Goal: Task Accomplishment & Management: Manage account settings

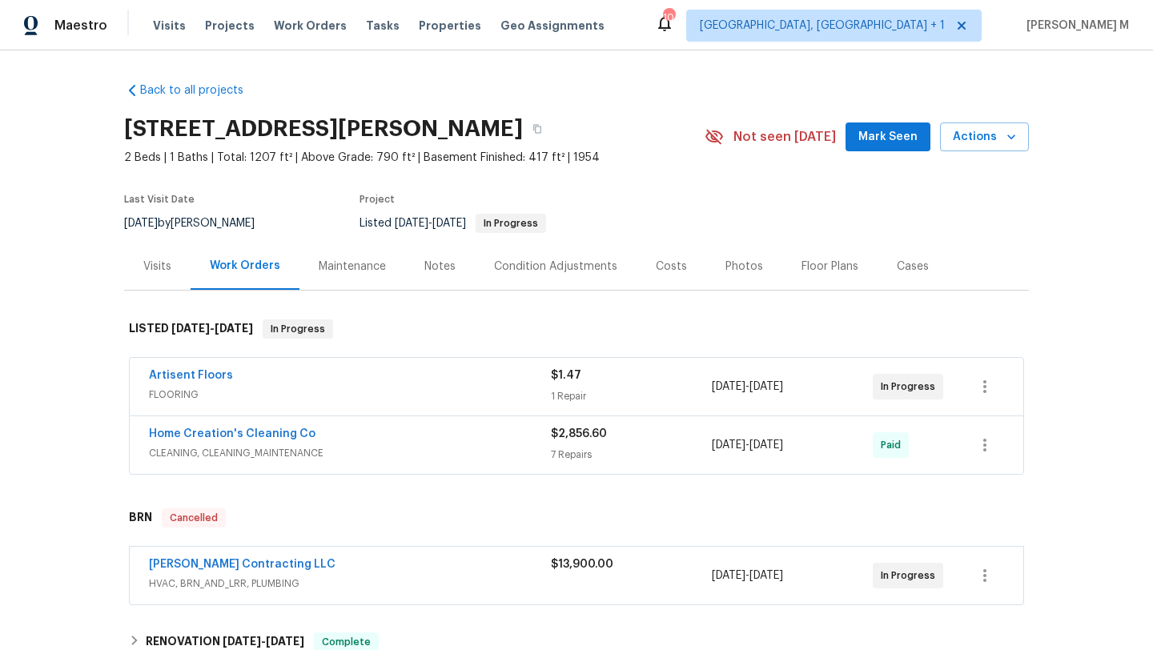
click at [158, 275] on div "Visits" at bounding box center [157, 266] width 66 height 47
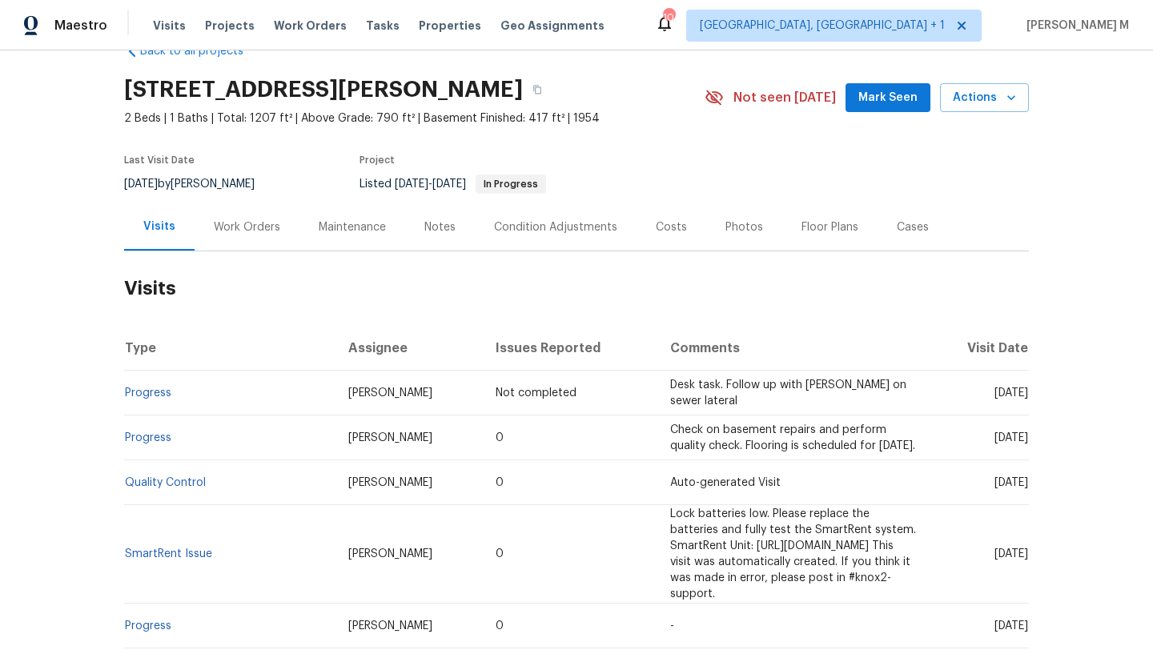
scroll to position [50, 0]
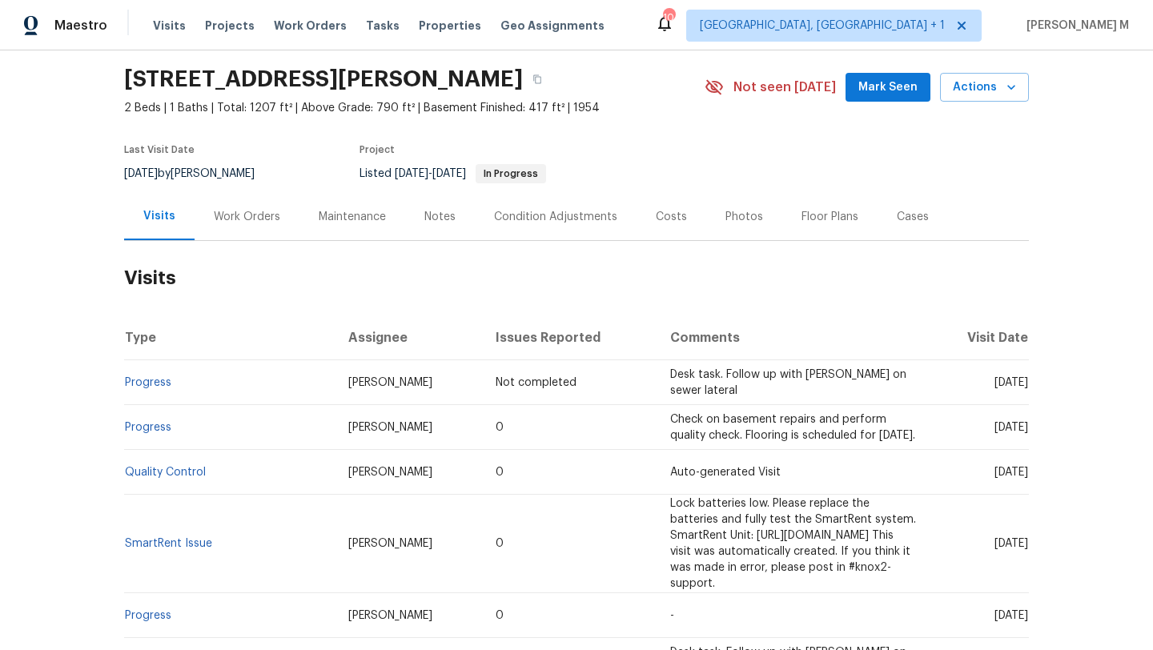
drag, startPoint x: 958, startPoint y: 383, endPoint x: 991, endPoint y: 380, distance: 33.7
click at [994, 380] on span "Tue, Aug 26 2025" at bounding box center [1011, 382] width 34 height 11
copy span "Aug 26"
click at [879, 224] on div "Cases" at bounding box center [913, 216] width 70 height 47
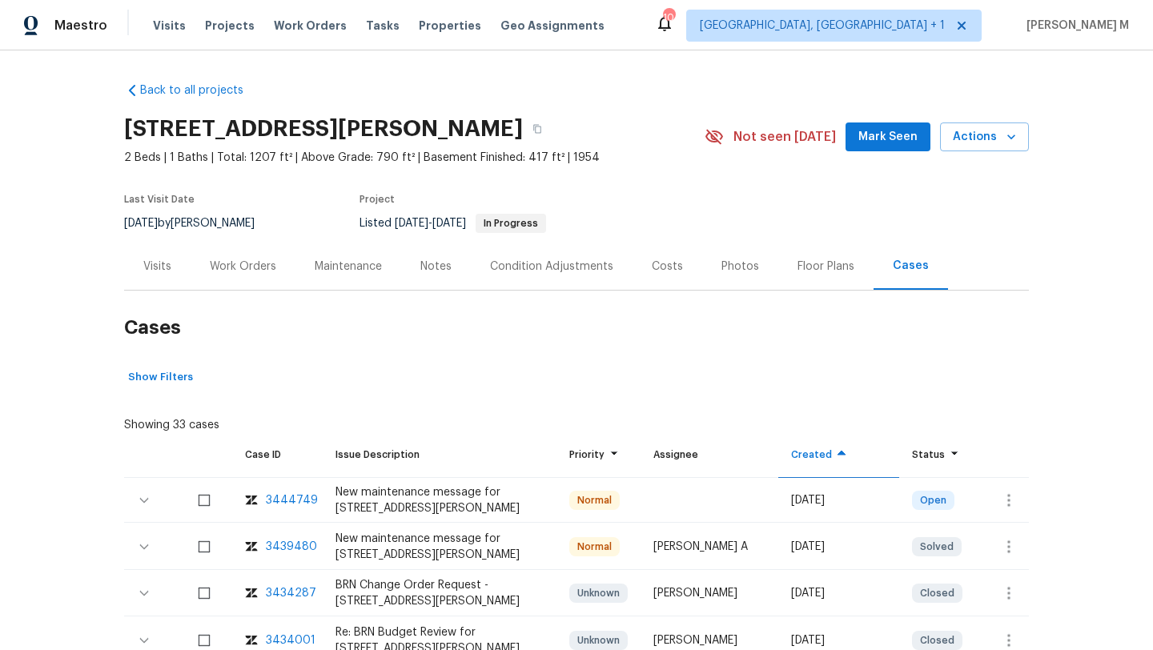
scroll to position [141, 0]
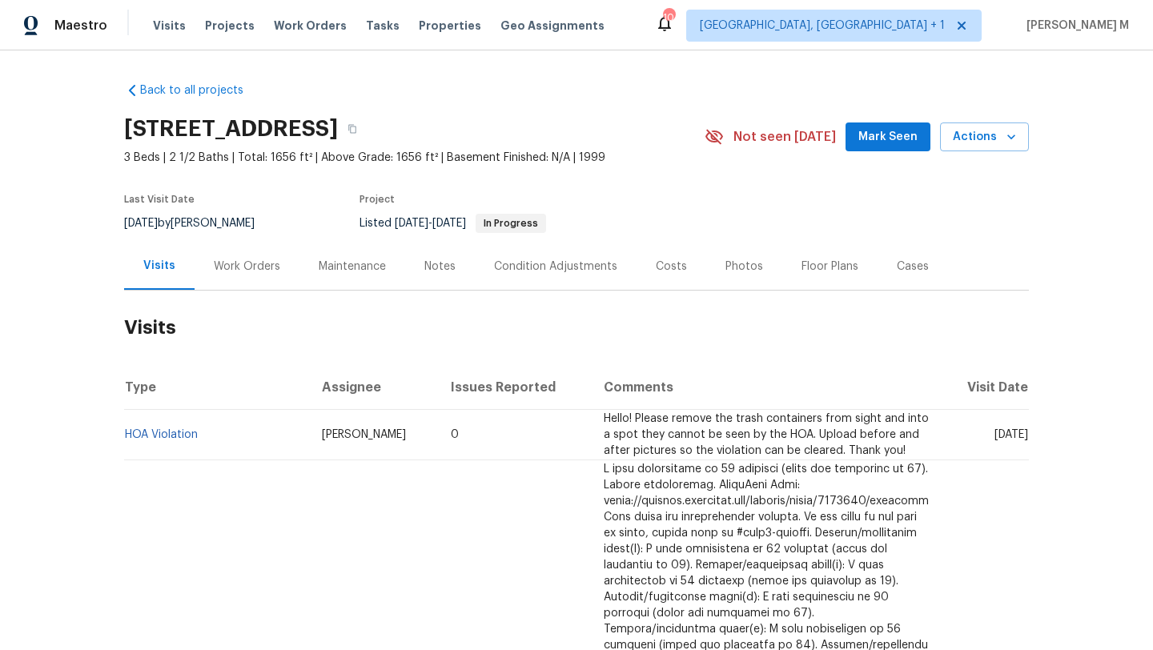
click at [240, 284] on div "Work Orders" at bounding box center [247, 266] width 105 height 47
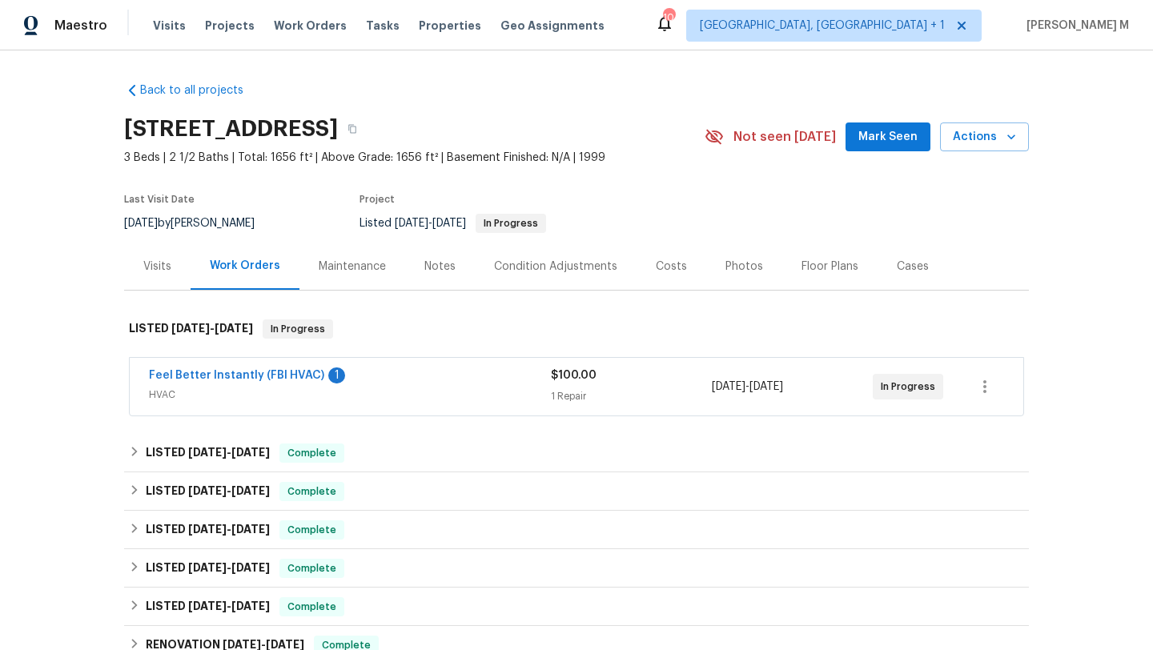
click at [374, 380] on div "Feel Better Instantly (FBI HVAC) 1" at bounding box center [350, 377] width 402 height 19
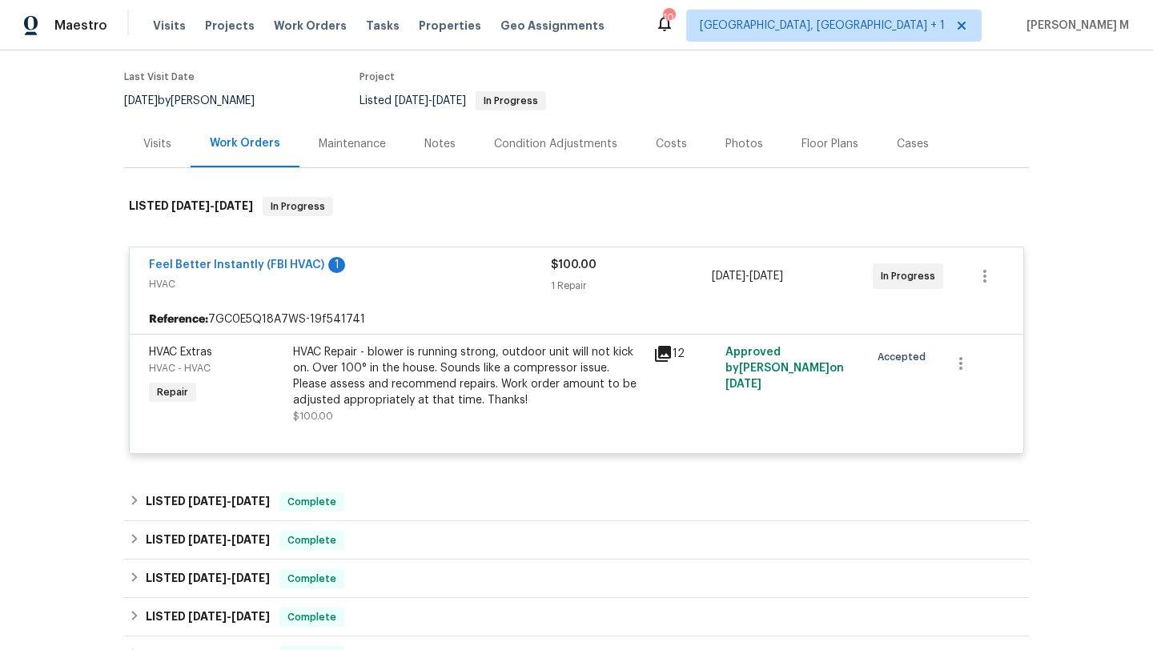
scroll to position [124, 0]
click at [897, 148] on div "Cases" at bounding box center [913, 143] width 32 height 16
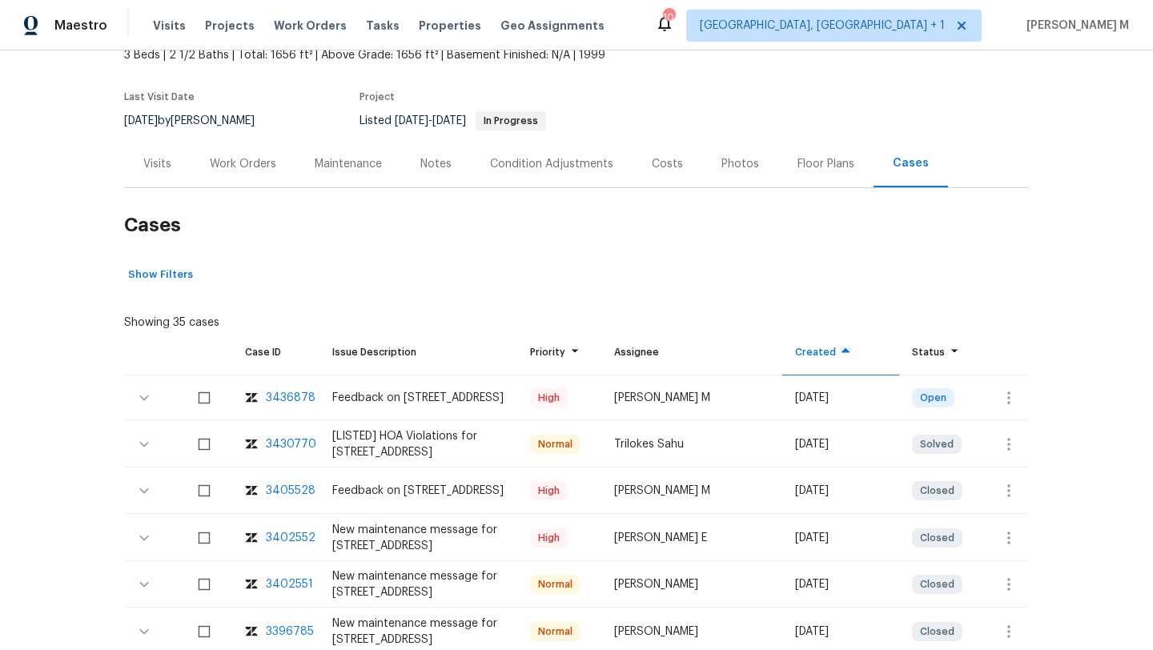
scroll to position [104, 0]
click at [1011, 402] on icon "button" at bounding box center [1008, 396] width 19 height 19
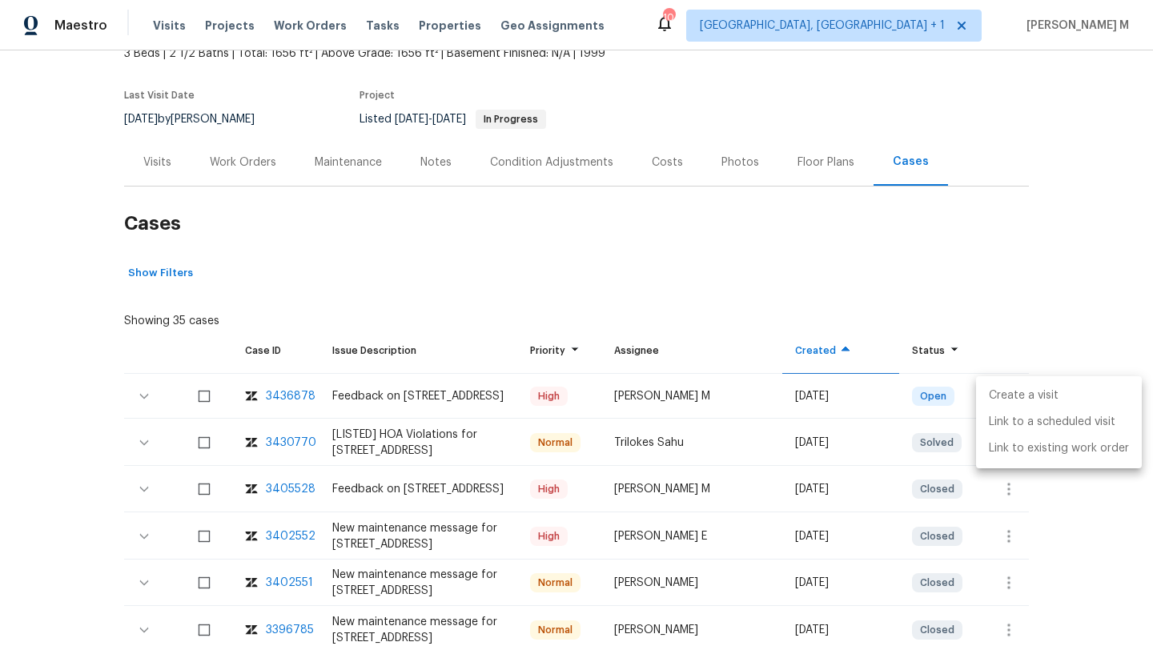
click at [1023, 388] on li "Create a visit" at bounding box center [1059, 396] width 166 height 26
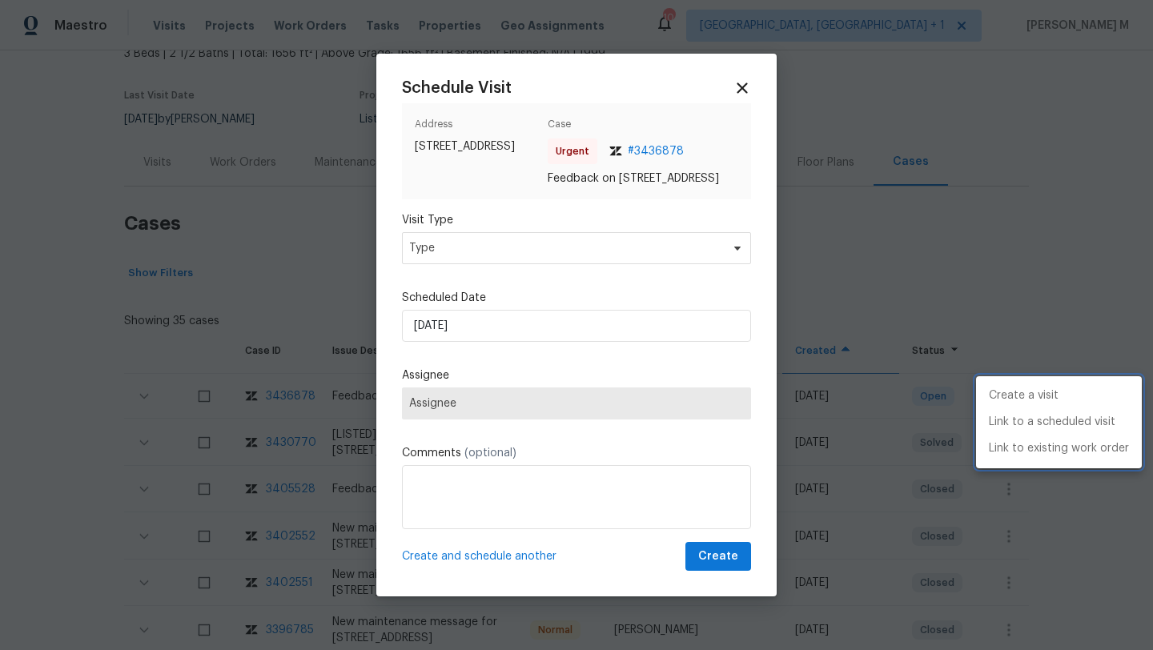
click at [459, 262] on div at bounding box center [576, 325] width 1153 height 650
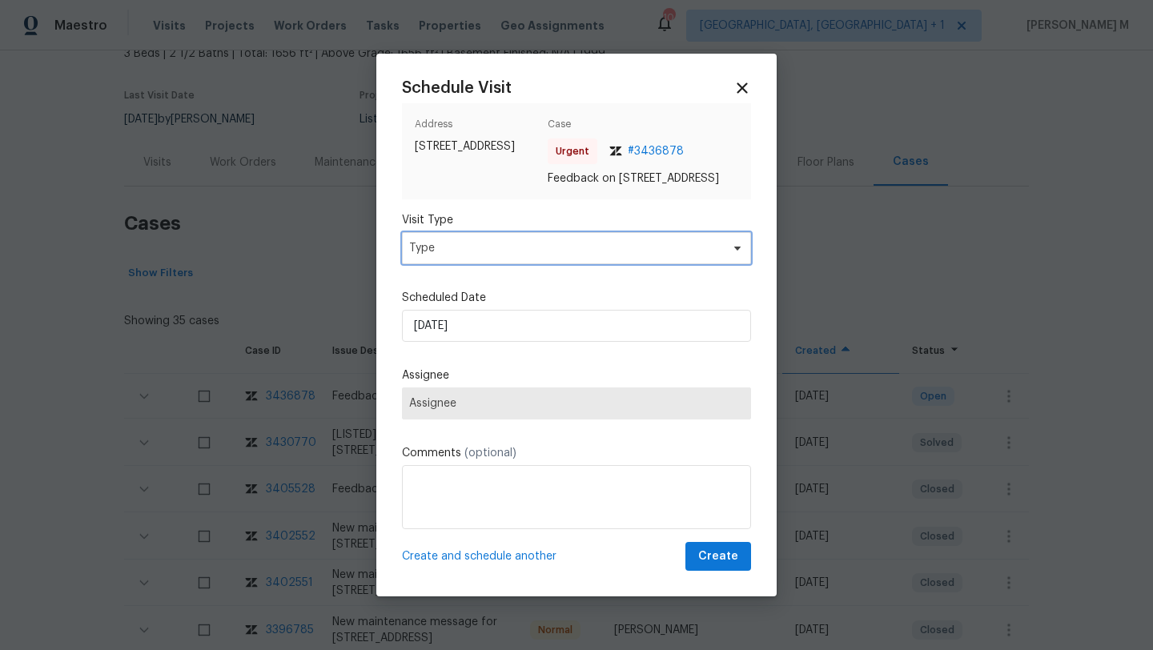
click at [459, 256] on span "Type" at bounding box center [564, 248] width 311 height 16
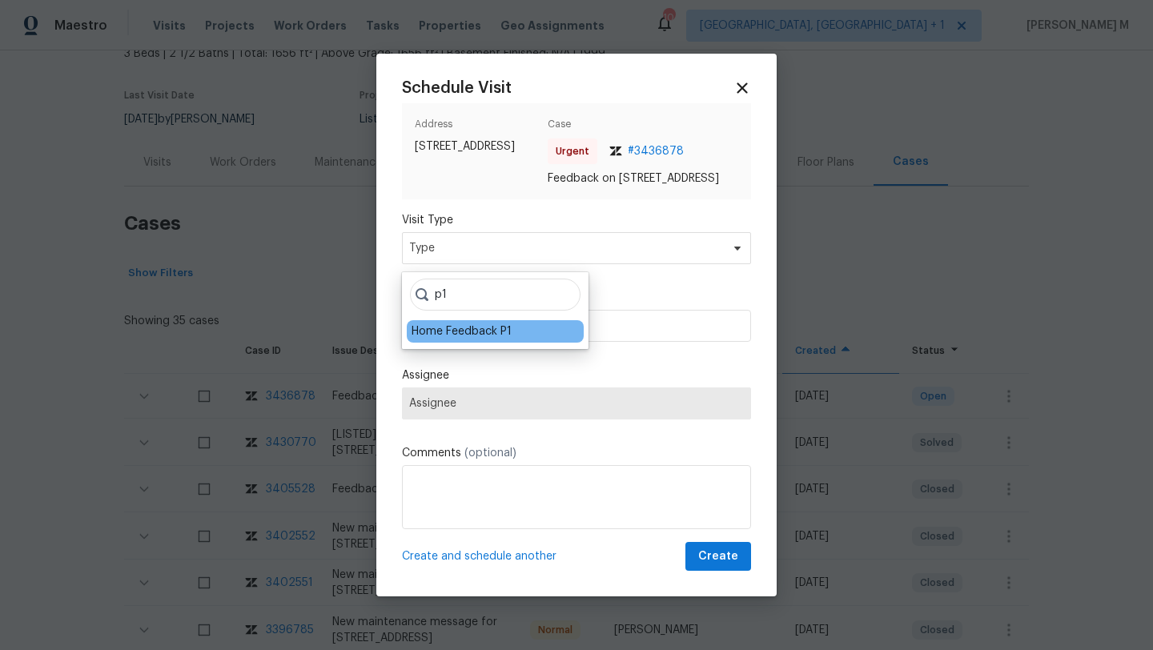
type input "p1"
click at [446, 339] on div "Home Feedback P1" at bounding box center [495, 331] width 177 height 22
click at [446, 336] on div "Home Feedback P1" at bounding box center [462, 331] width 100 height 16
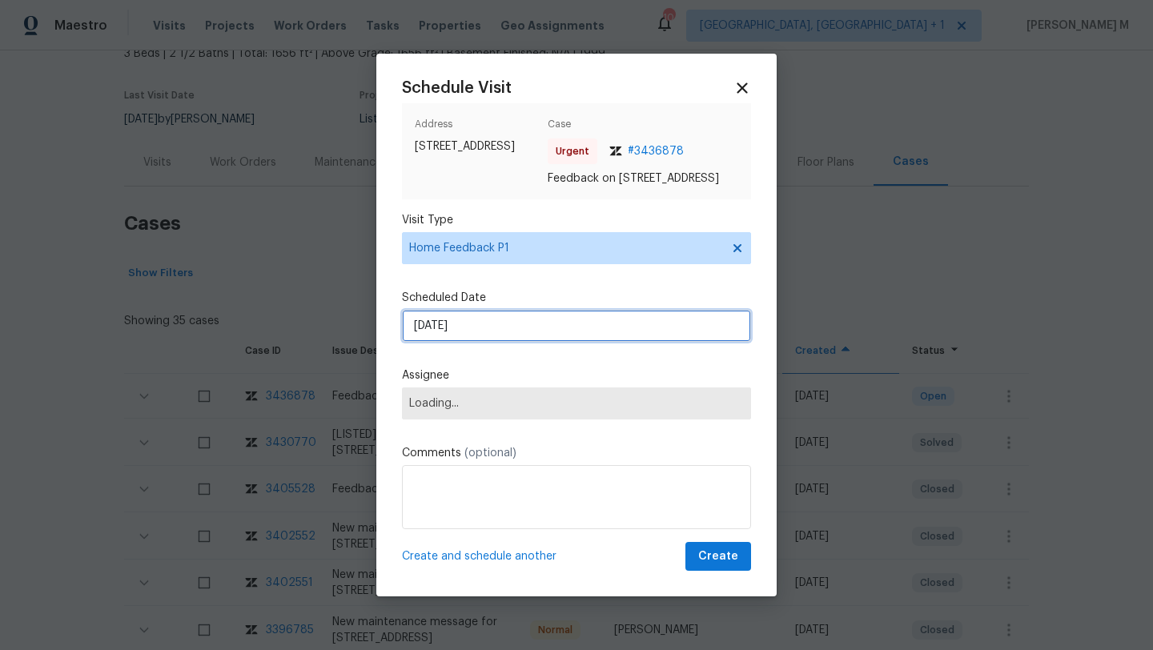
click at [448, 336] on input "26/08/2025" at bounding box center [576, 326] width 349 height 32
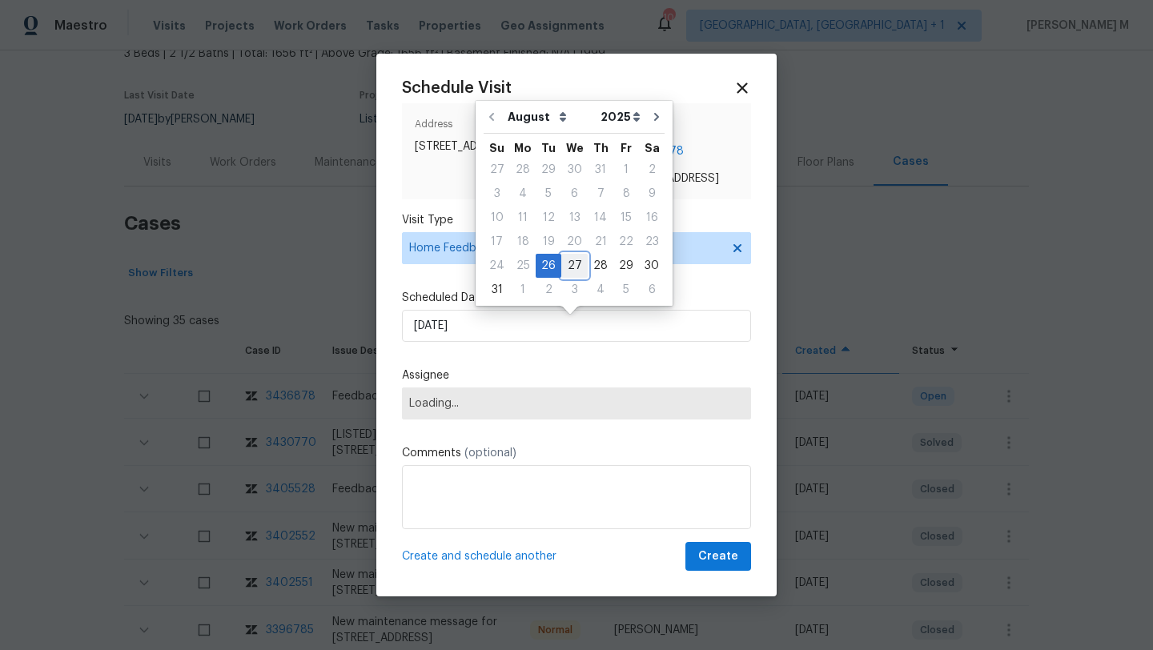
click at [570, 262] on div "27" at bounding box center [574, 266] width 26 height 22
type input "27/08/2025"
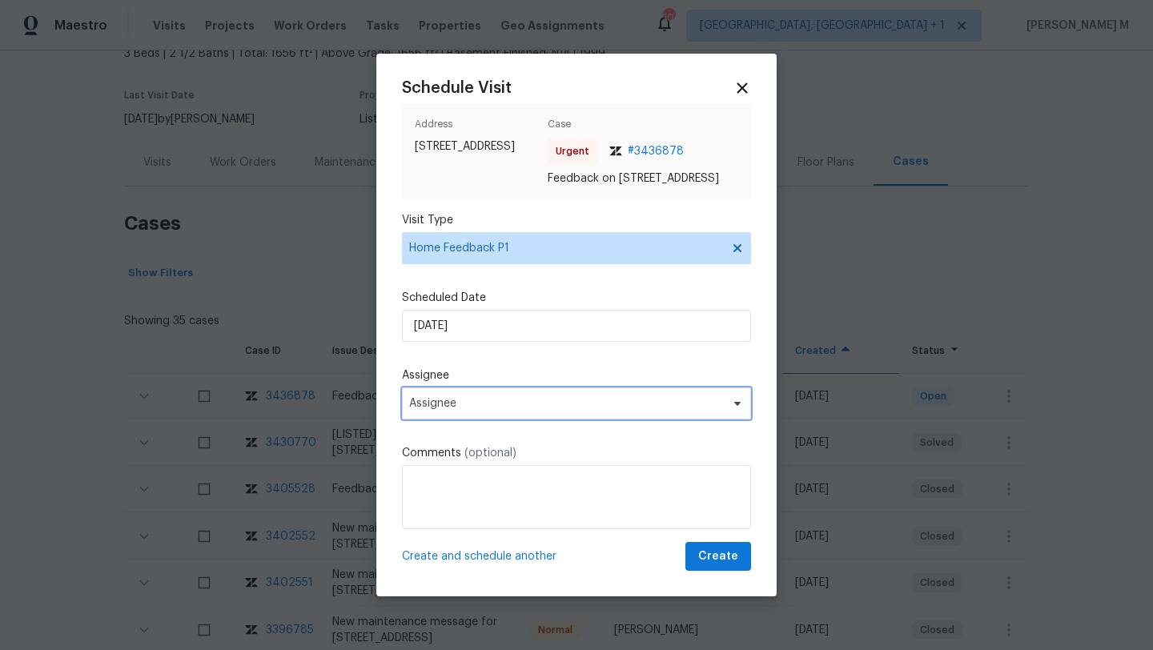
click at [488, 410] on span "Assignee" at bounding box center [566, 403] width 314 height 13
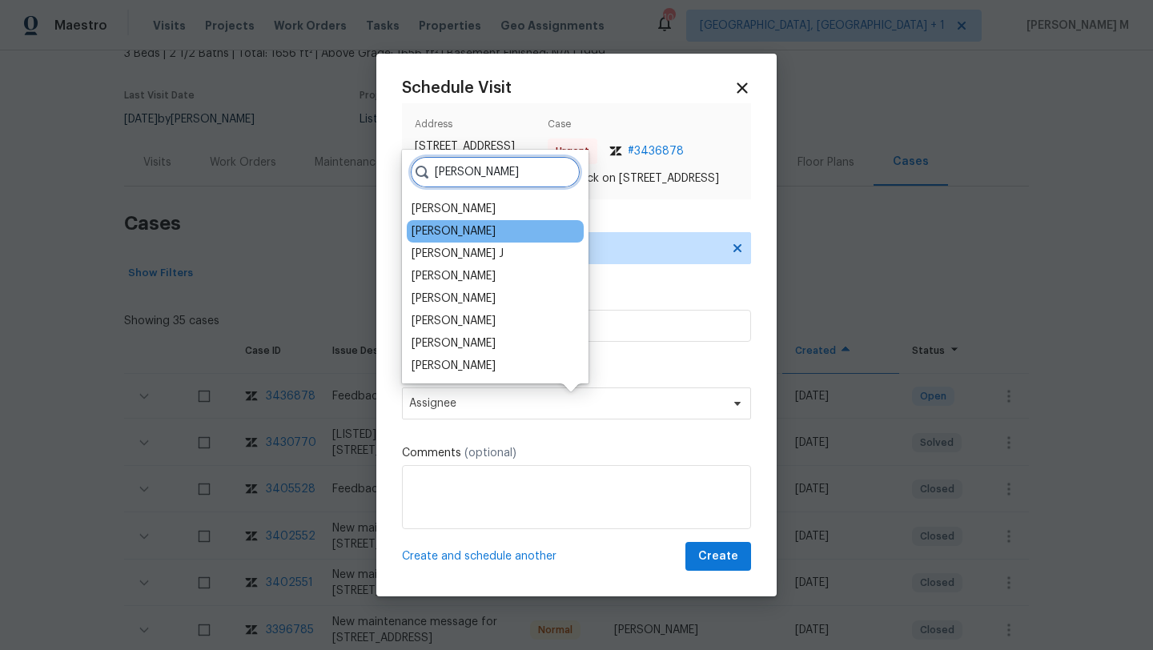
type input "jere"
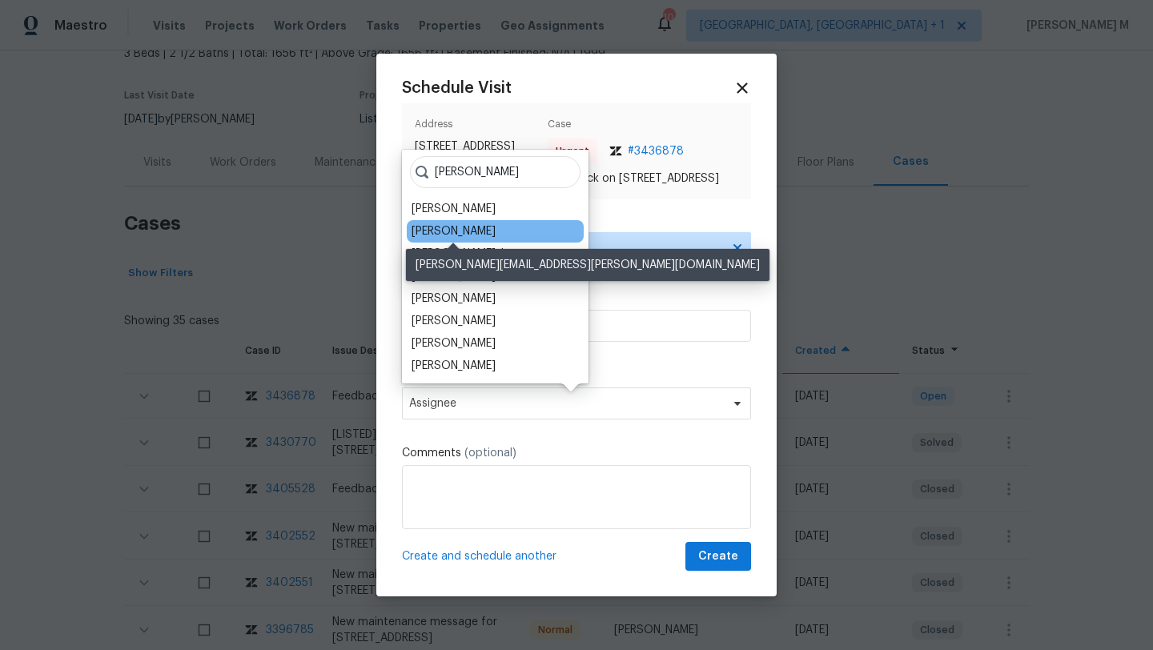
click at [459, 235] on div "Jeremy Van Kirk" at bounding box center [454, 231] width 84 height 16
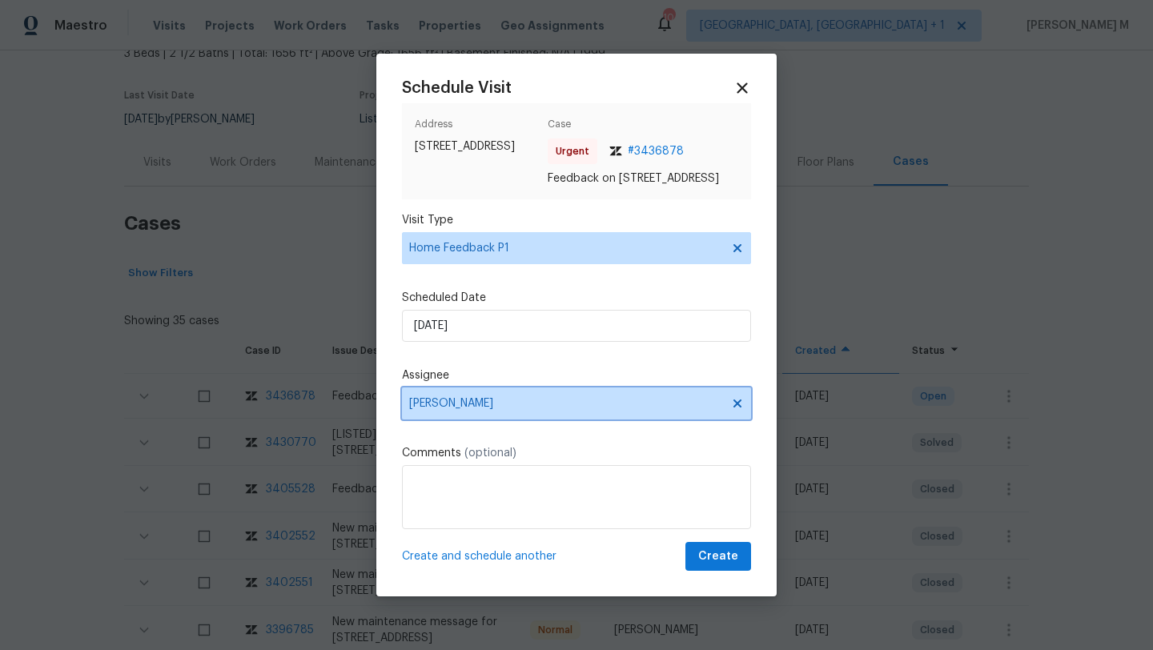
click at [464, 405] on span "Jeremy Van Kirk" at bounding box center [566, 403] width 314 height 13
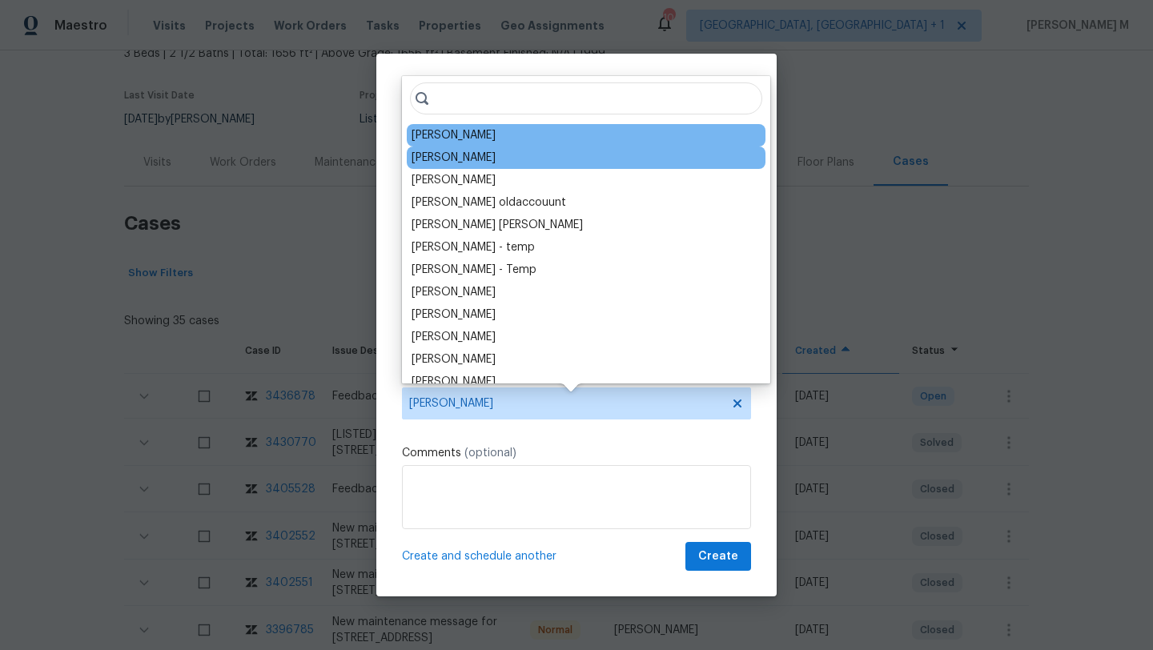
click at [472, 157] on div "Eric Scott" at bounding box center [586, 158] width 359 height 22
click at [442, 165] on div "Eric Scott" at bounding box center [454, 158] width 84 height 16
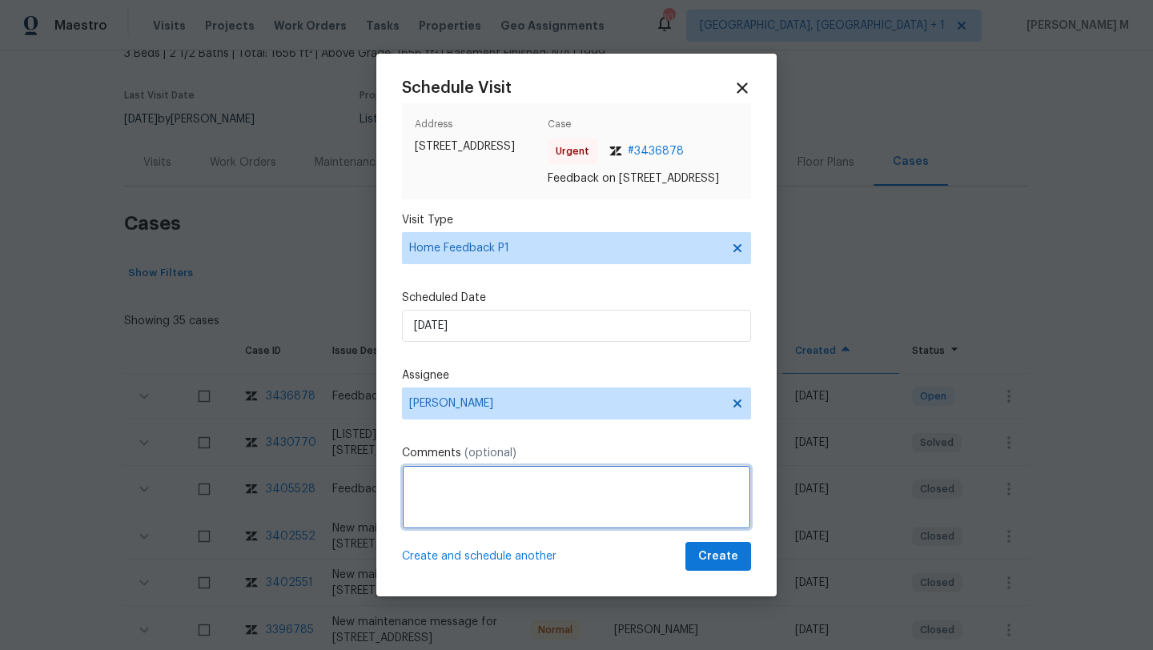
click at [446, 514] on textarea at bounding box center [576, 497] width 349 height 64
click at [410, 484] on textarea "Good Morning!" at bounding box center [576, 497] width 349 height 64
click at [501, 503] on textarea "Hi Eric, Good Morning!" at bounding box center [576, 497] width 349 height 64
click at [0, 0] on span "morning!" at bounding box center [0, 0] width 0 height 0
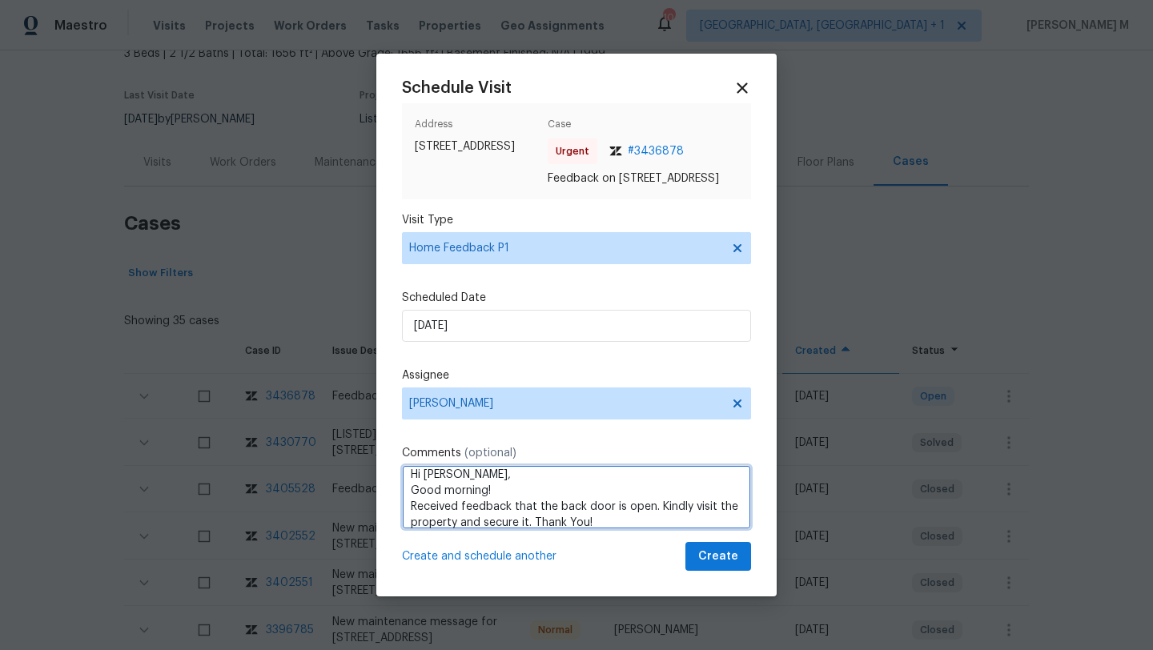
type textarea "Hi Eric, Good morning! Received feedback that the back door is open. Kindly vis…"
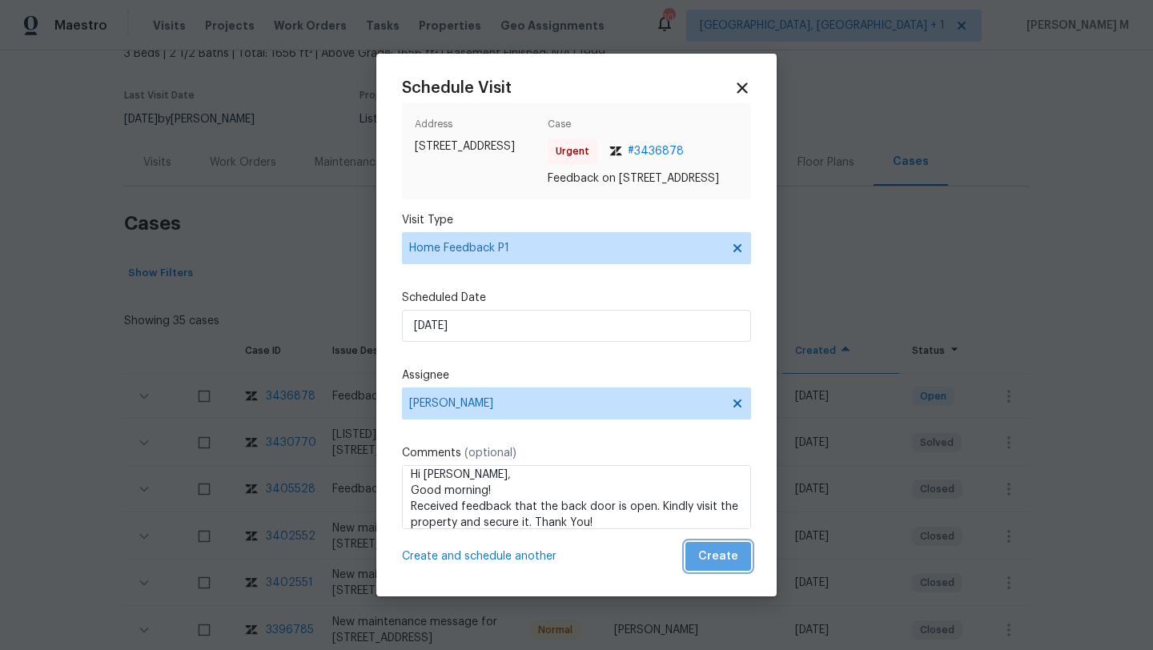
click at [711, 566] on span "Create" at bounding box center [718, 557] width 40 height 20
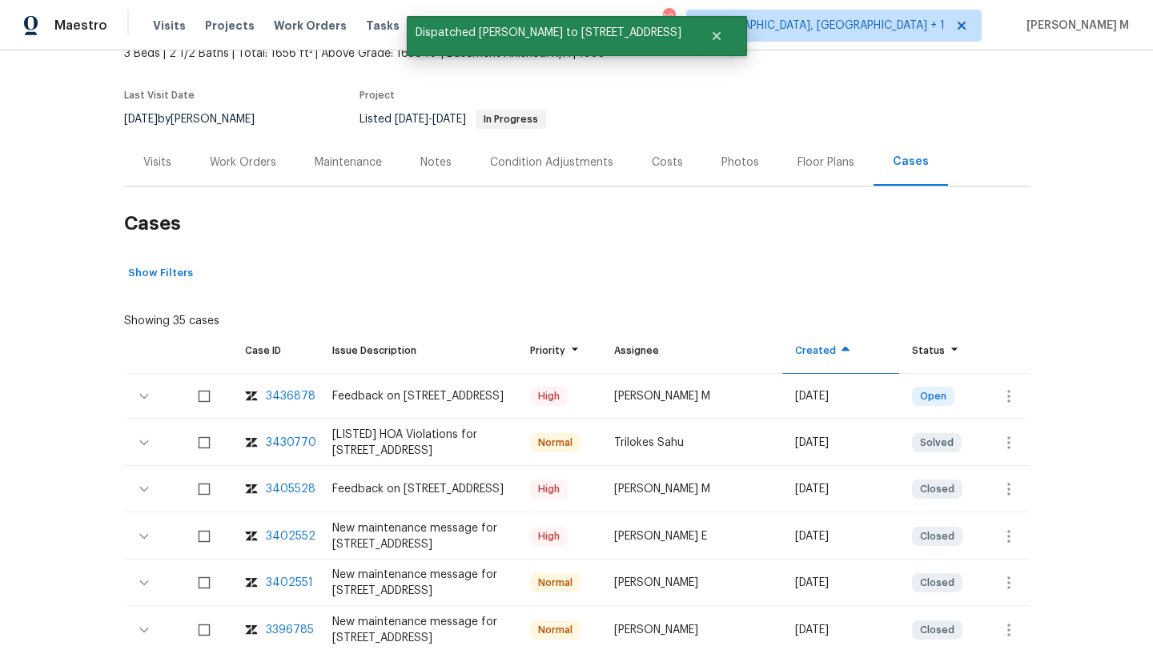
click at [151, 175] on div "Visits" at bounding box center [157, 162] width 66 height 47
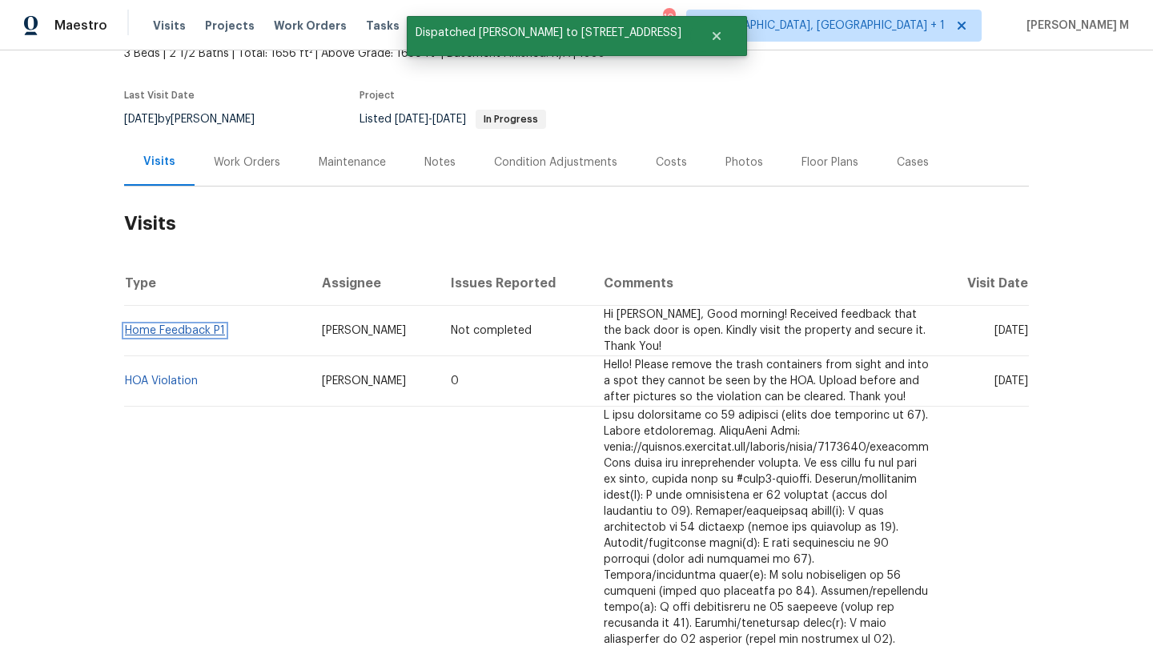
click at [191, 331] on link "Home Feedback P1" at bounding box center [175, 330] width 100 height 11
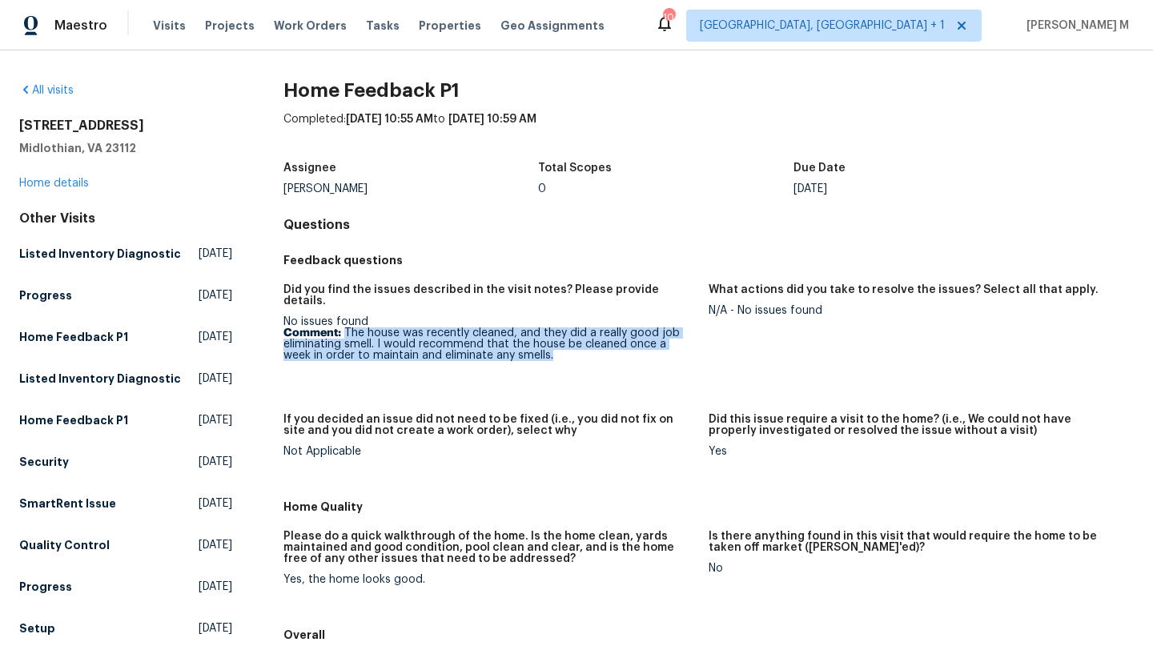
drag, startPoint x: 341, startPoint y: 320, endPoint x: 597, endPoint y: 349, distance: 257.8
click at [597, 349] on p "Comment: The house was recently cleaned, and they did a really good job elimina…" at bounding box center [489, 344] width 412 height 34
copy p "The house was recently cleaned, and they did a really good job eliminating smel…"
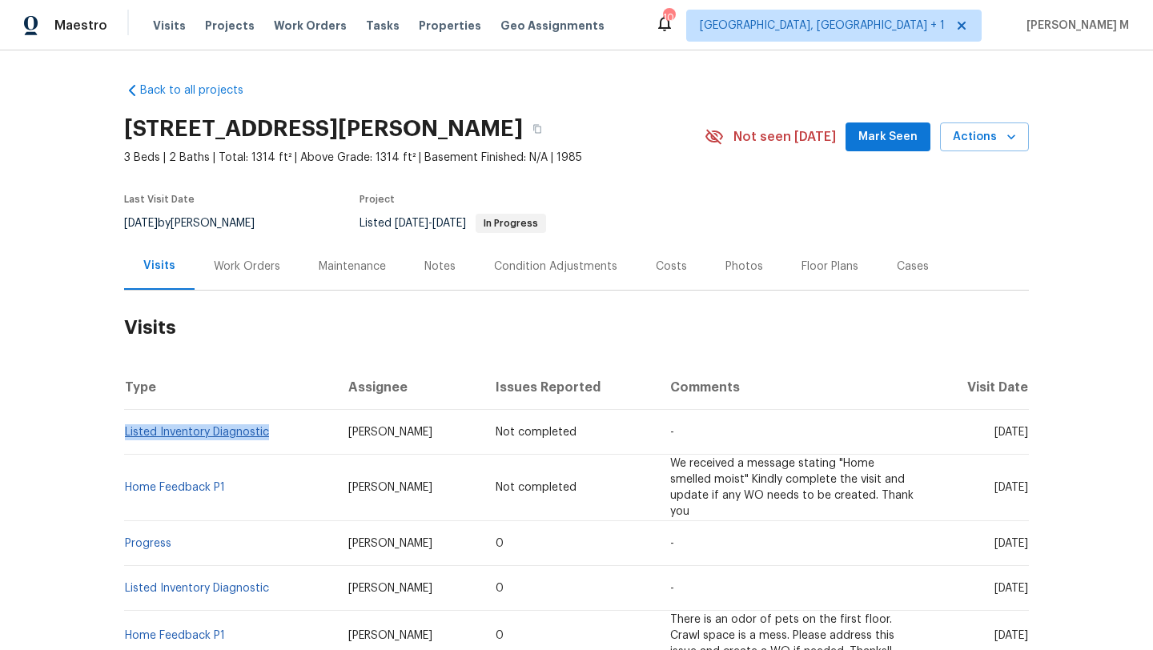
drag, startPoint x: 267, startPoint y: 436, endPoint x: 119, endPoint y: 429, distance: 149.1
click at [124, 429] on td "Listed Inventory Diagnostic" at bounding box center [229, 432] width 211 height 45
copy link "Listed Inventory Diagnostic"
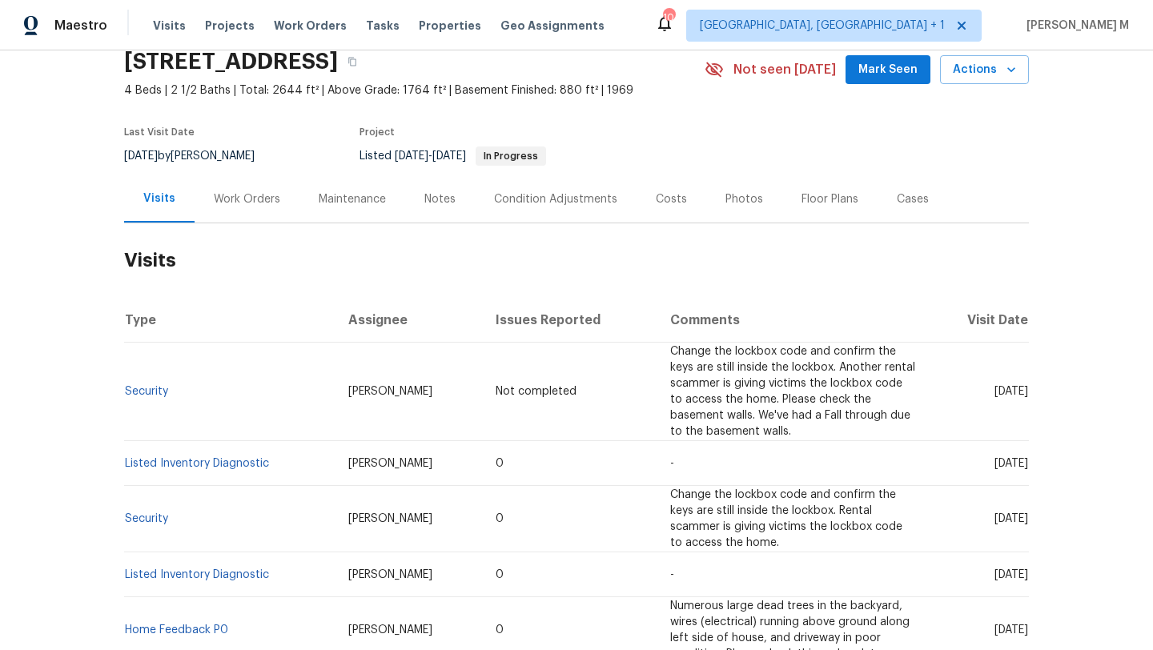
scroll to position [68, 0]
click at [236, 195] on div "Work Orders" at bounding box center [247, 199] width 66 height 16
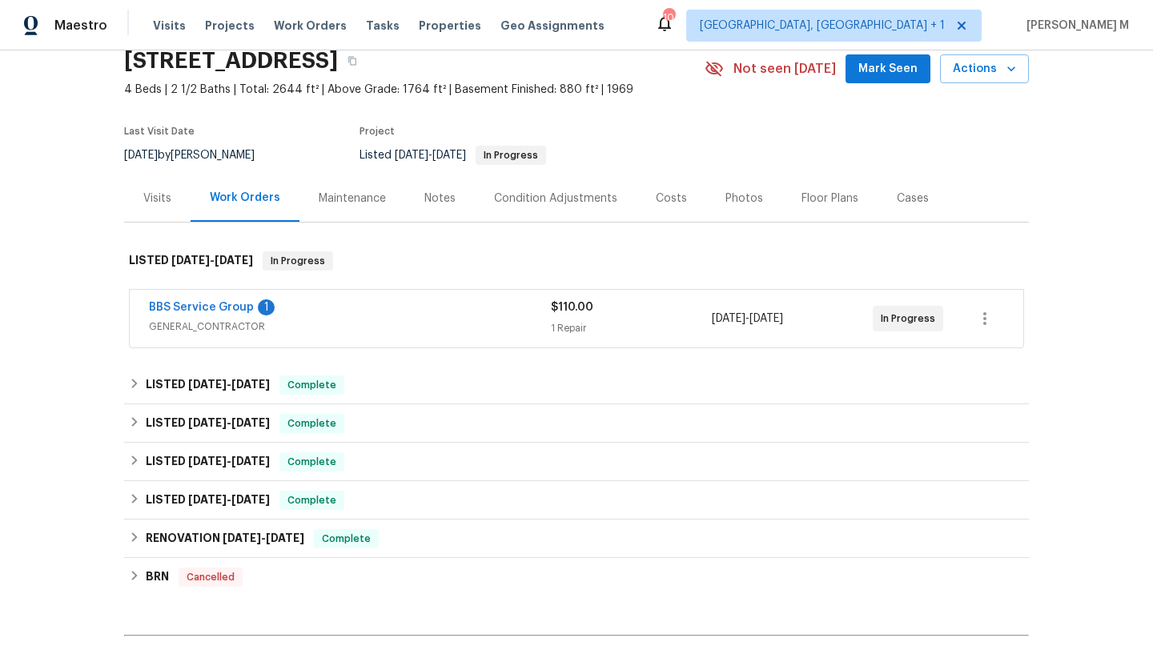
click at [302, 323] on span "GENERAL_CONTRACTOR" at bounding box center [350, 327] width 402 height 16
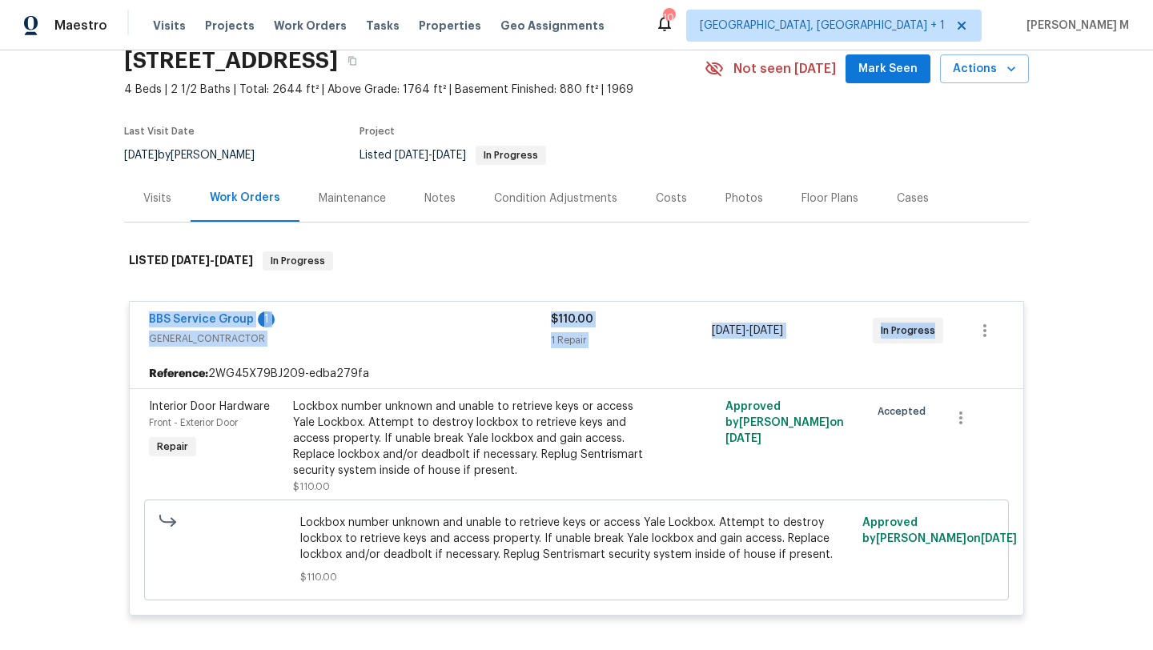
drag, startPoint x: 137, startPoint y: 316, endPoint x: 931, endPoint y: 329, distance: 794.4
click at [931, 329] on div "BBS Service Group 1 GENERAL_CONTRACTOR $110.00 1 Repair 8/21/2025 - 8/23/2025 I…" at bounding box center [577, 331] width 894 height 58
copy div "BBS Service Group 1 GENERAL_CONTRACTOR $110.00 1 Repair 8/21/2025 - 8/23/2025 I…"
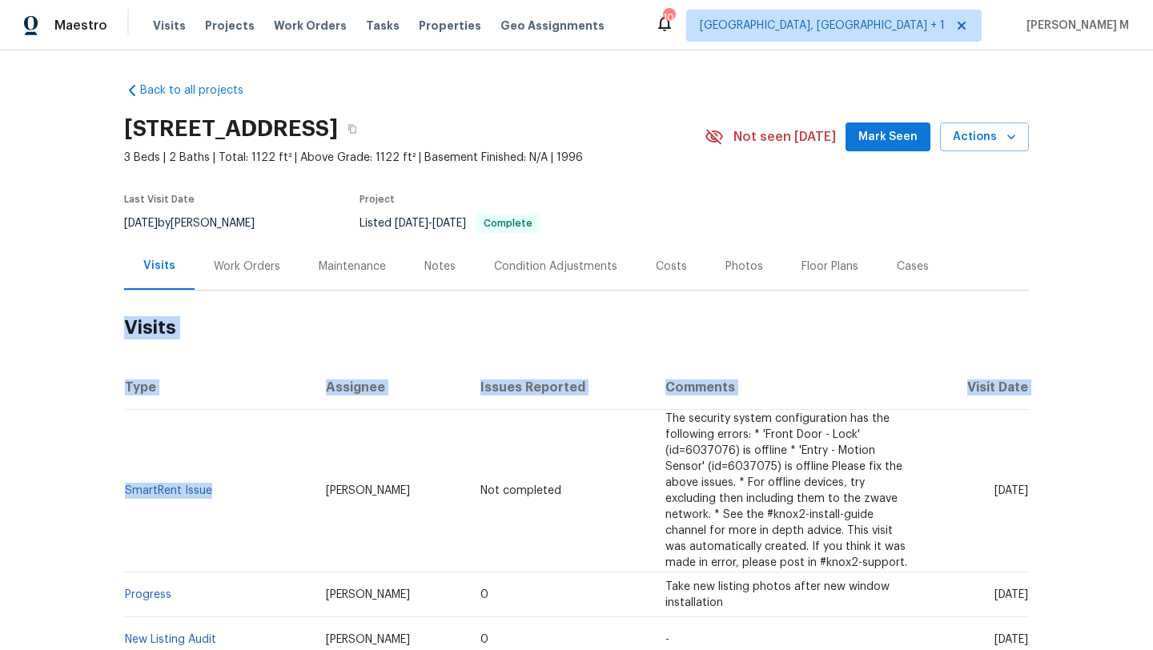
drag, startPoint x: 206, startPoint y: 488, endPoint x: 116, endPoint y: 491, distance: 89.7
click at [116, 491] on div "Back to all projects [STREET_ADDRESS][DEMOGRAPHIC_DATA] 3 Beds | 2 Baths | Tota…" at bounding box center [576, 350] width 1153 height 600
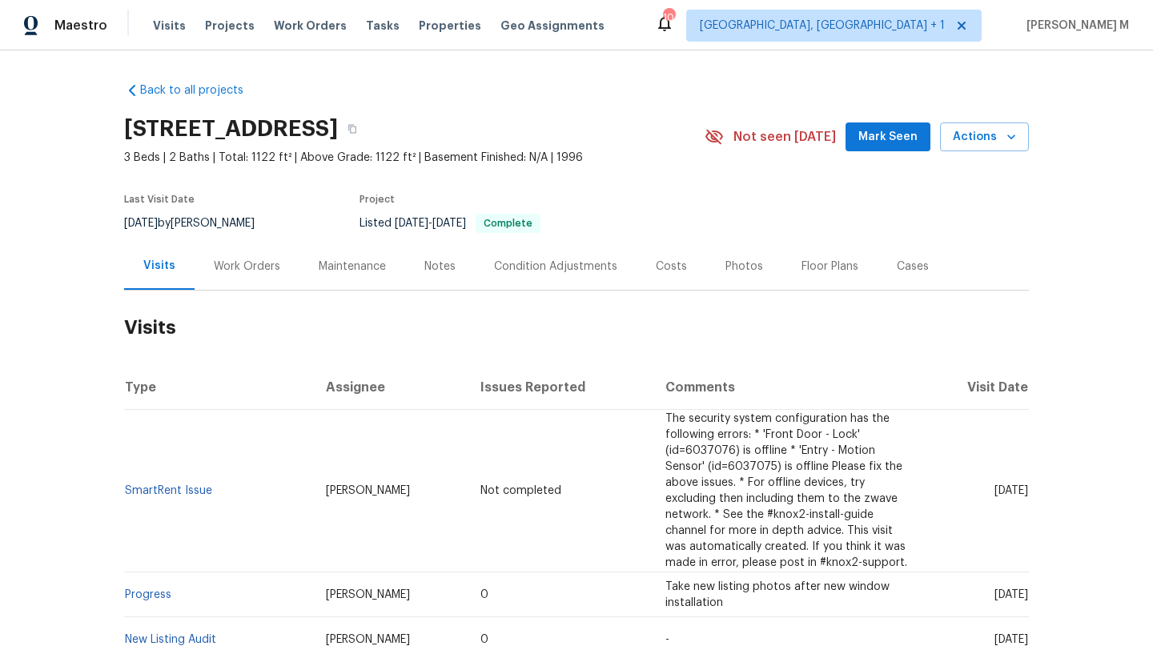
click at [251, 504] on td "SmartRent Issue" at bounding box center [218, 491] width 189 height 163
drag, startPoint x: 211, startPoint y: 496, endPoint x: 119, endPoint y: 488, distance: 92.4
click at [124, 488] on td "SmartRent Issue" at bounding box center [218, 491] width 189 height 163
copy link "SmartRent Issue"
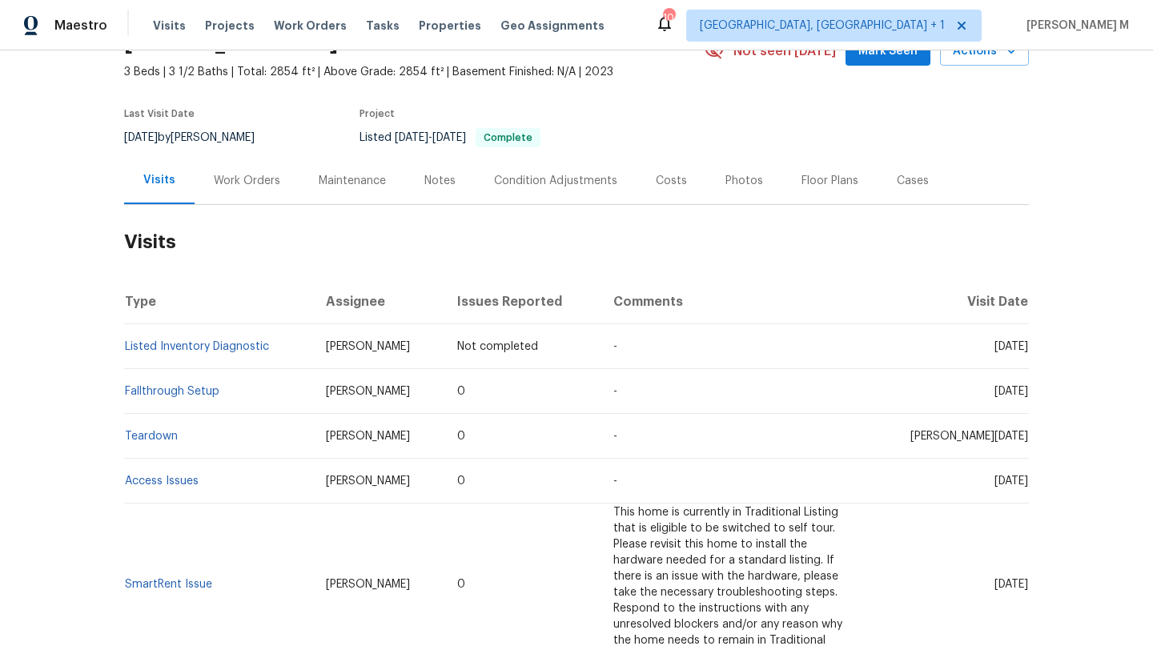
scroll to position [102, 0]
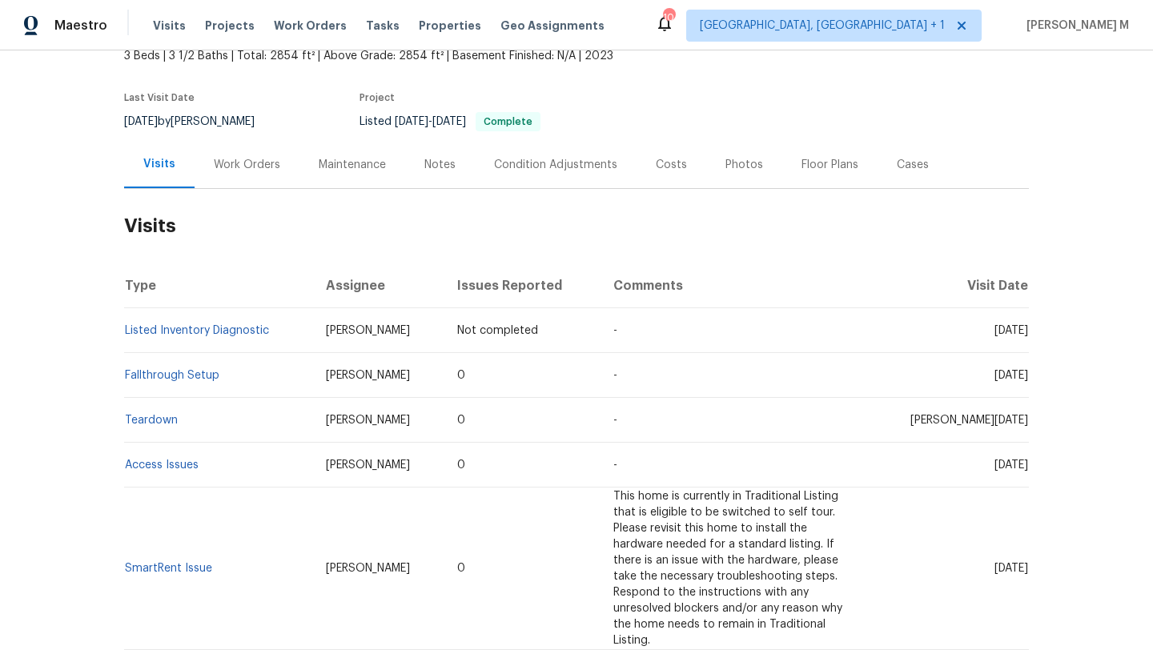
click at [226, 143] on div "Work Orders" at bounding box center [247, 164] width 105 height 47
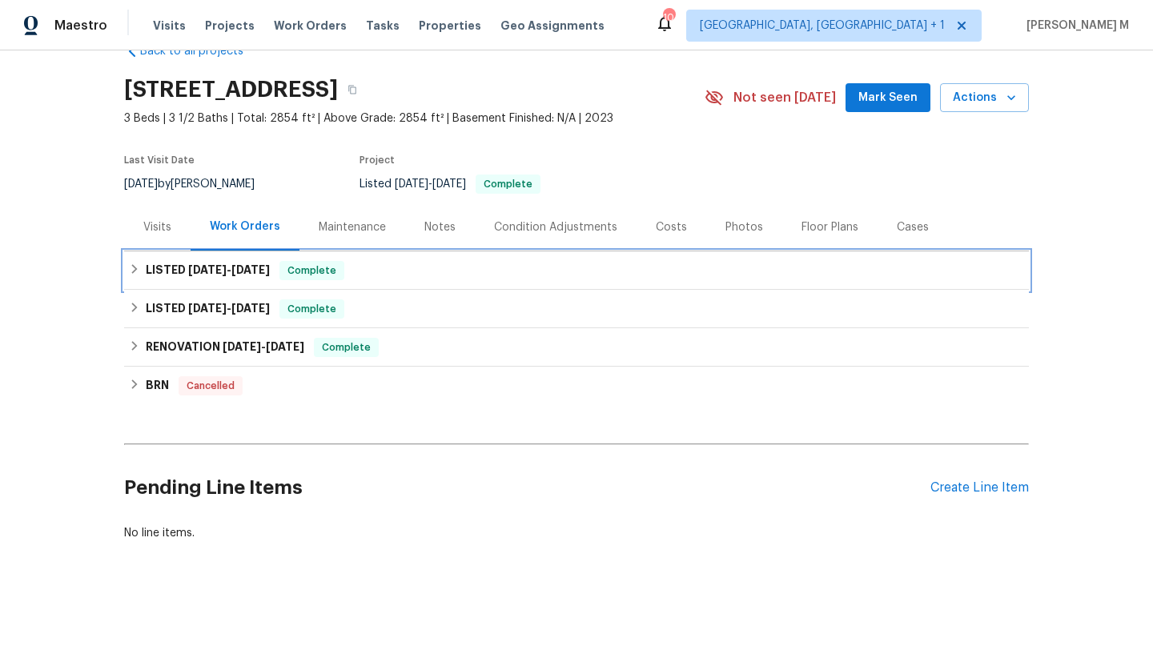
click at [350, 264] on div "LISTED 8/12/25 - 8/21/25 Complete" at bounding box center [576, 270] width 895 height 19
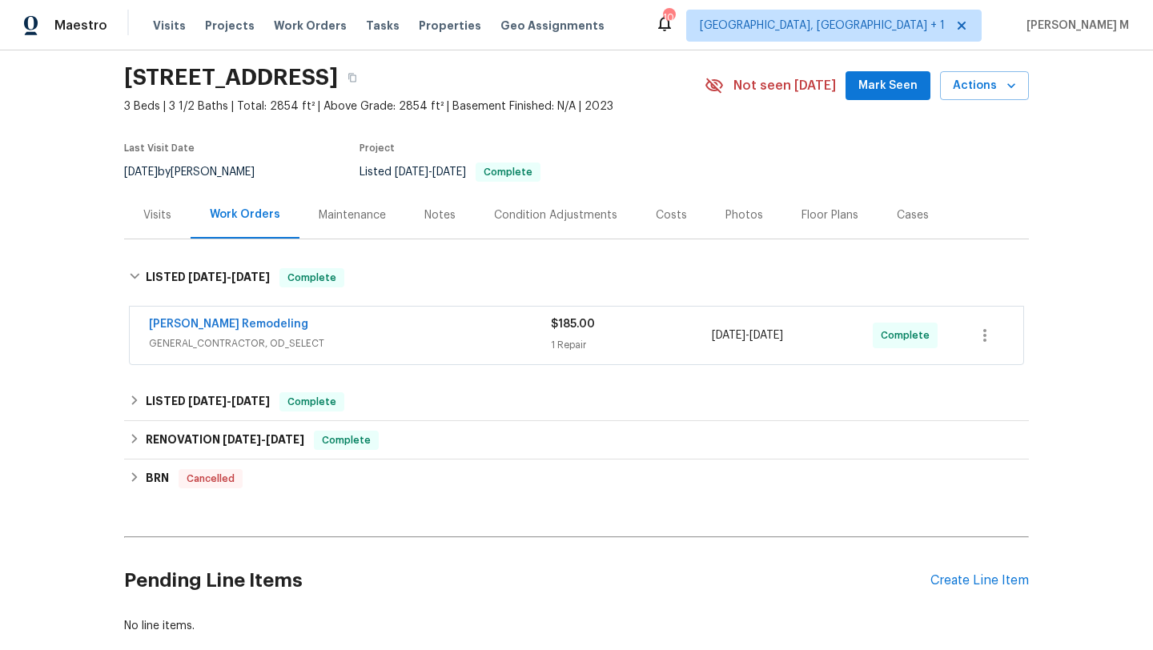
click at [339, 316] on div "Pino Remodeling" at bounding box center [350, 325] width 402 height 19
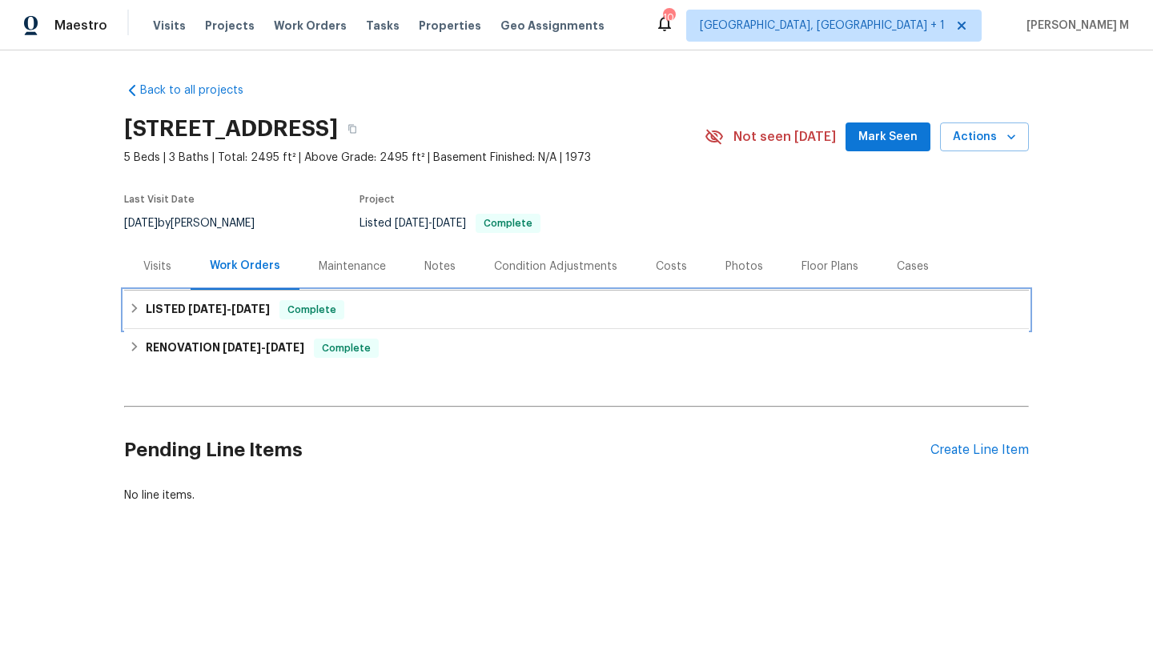
click at [376, 315] on div "LISTED 8/5/25 - 8/14/25 Complete" at bounding box center [576, 309] width 895 height 19
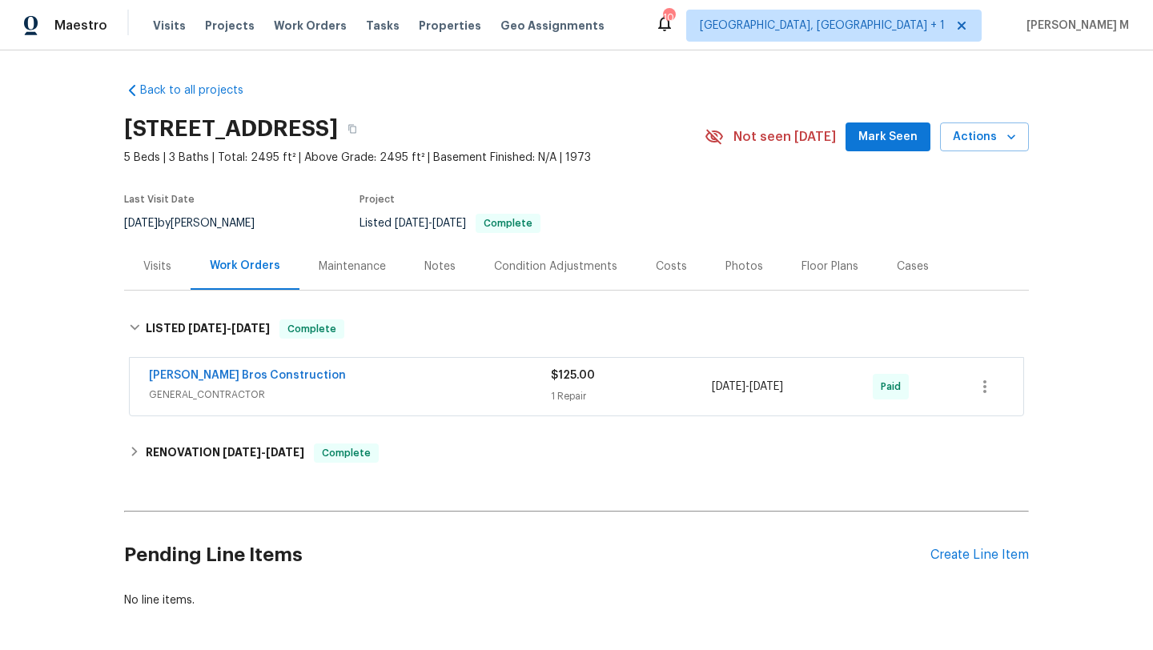
click at [151, 275] on div "Visits" at bounding box center [157, 266] width 66 height 47
